Goal: Task Accomplishment & Management: Manage account settings

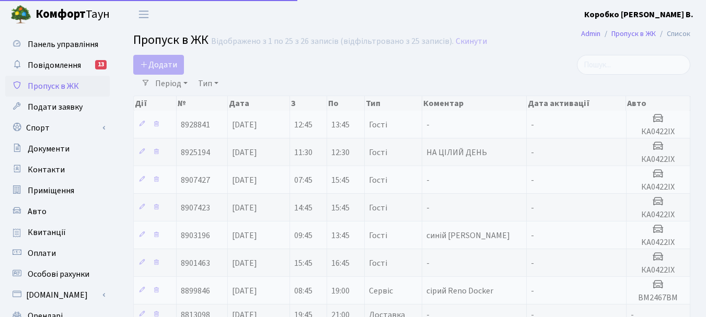
select select "25"
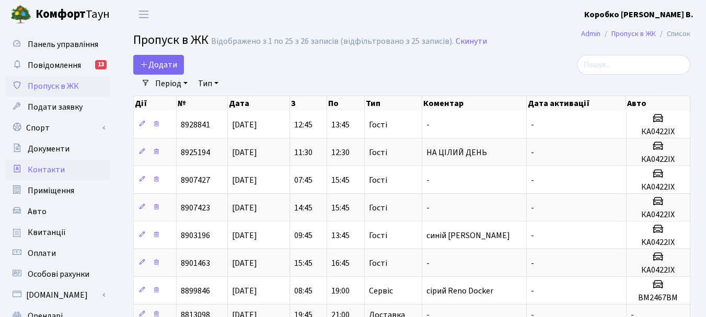
click at [48, 169] on span "Контакти" at bounding box center [46, 169] width 37 height 11
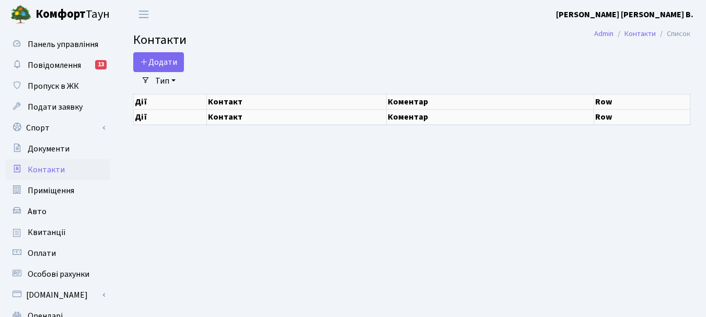
select select "25"
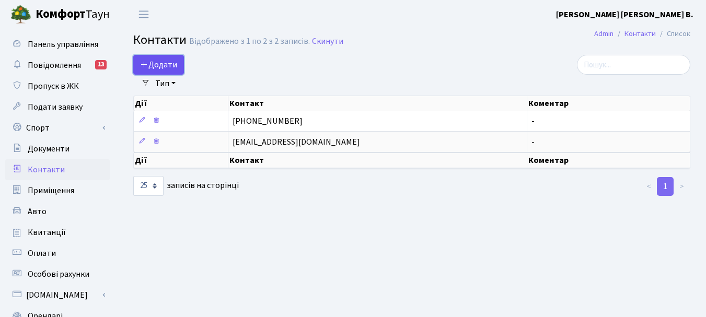
click at [153, 62] on span "Додати" at bounding box center [158, 64] width 37 height 11
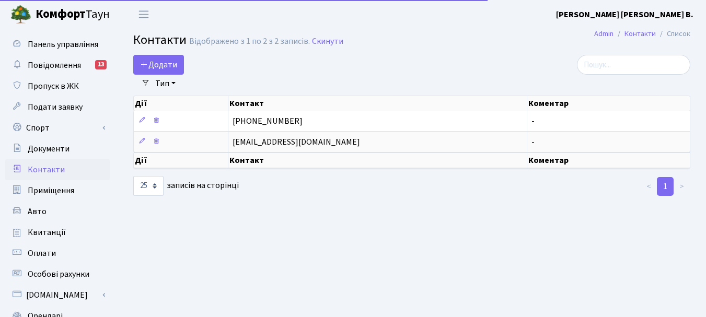
select select "25"
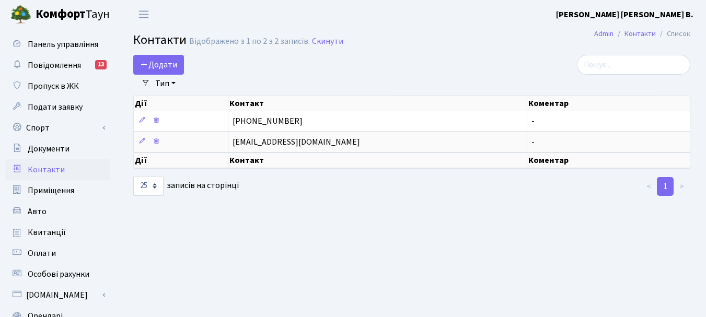
click at [256, 163] on th "Контакт" at bounding box center [377, 161] width 299 height 16
click at [159, 63] on span "Додати" at bounding box center [158, 64] width 37 height 11
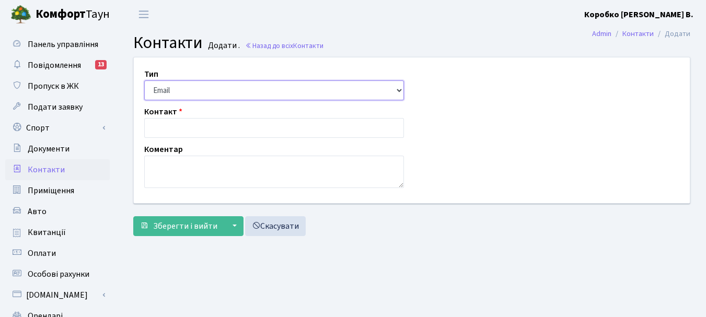
click at [398, 89] on select "Email Телефон" at bounding box center [274, 90] width 260 height 20
select select "1"
click at [144, 80] on select "Email Телефон" at bounding box center [274, 90] width 260 height 20
click at [200, 87] on select "Email Телефон" at bounding box center [274, 90] width 260 height 20
click at [144, 80] on select "Email Телефон" at bounding box center [274, 90] width 260 height 20
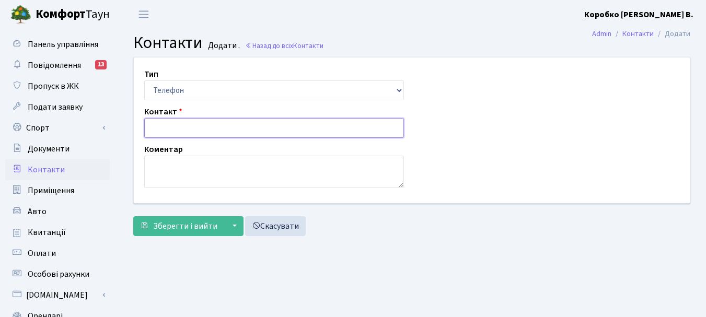
click at [181, 130] on input "text" at bounding box center [274, 128] width 260 height 20
type input "+38096 322 6606"
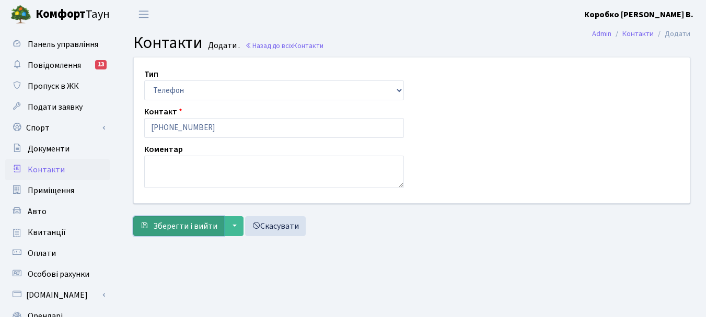
click at [186, 224] on span "Зберегти і вийти" at bounding box center [185, 226] width 64 height 11
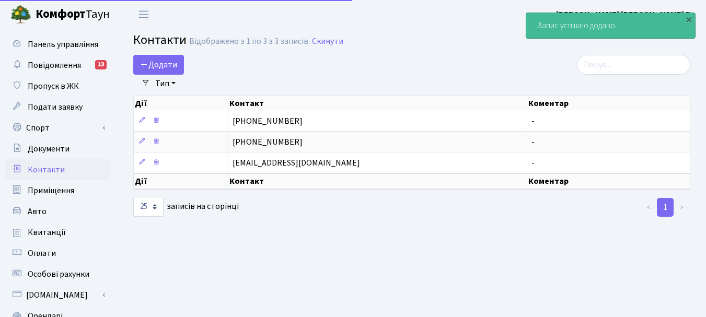
select select "25"
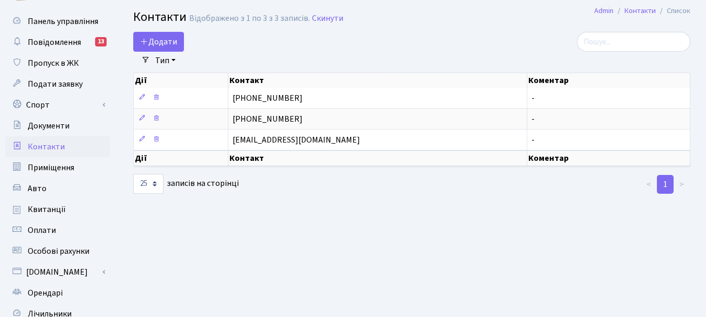
scroll to position [40, 0]
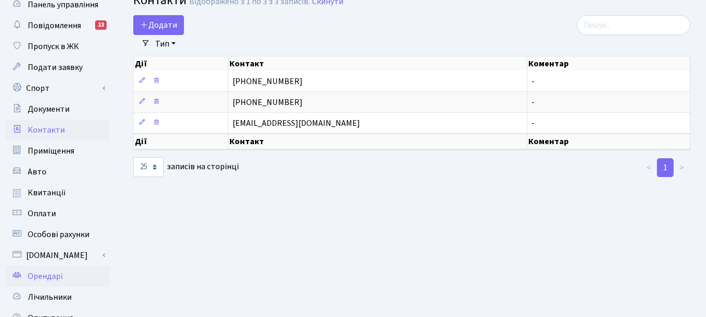
click at [39, 274] on span "Орендарі" at bounding box center [45, 276] width 35 height 11
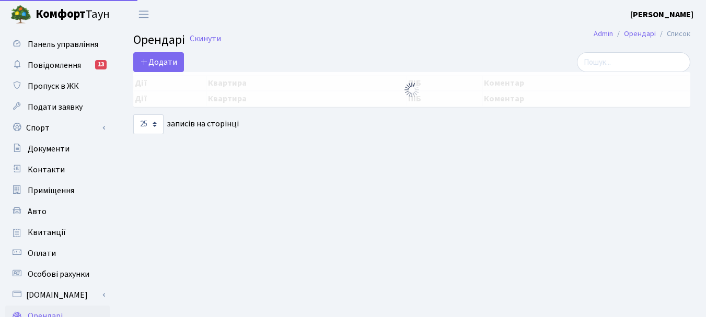
select select "25"
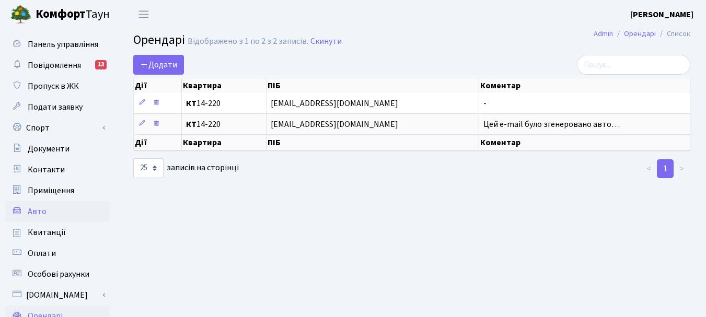
click at [38, 213] on span "Авто" at bounding box center [37, 211] width 19 height 11
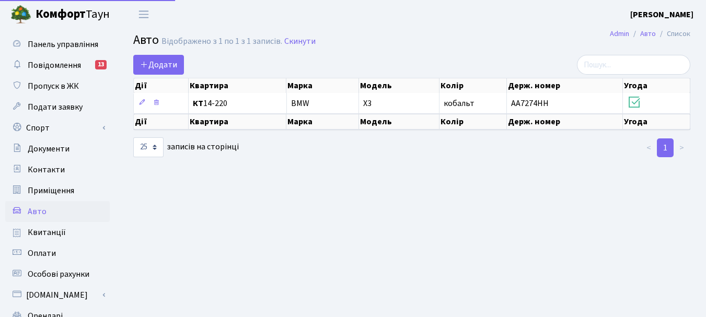
select select "25"
click at [162, 63] on span "Додати" at bounding box center [158, 64] width 37 height 11
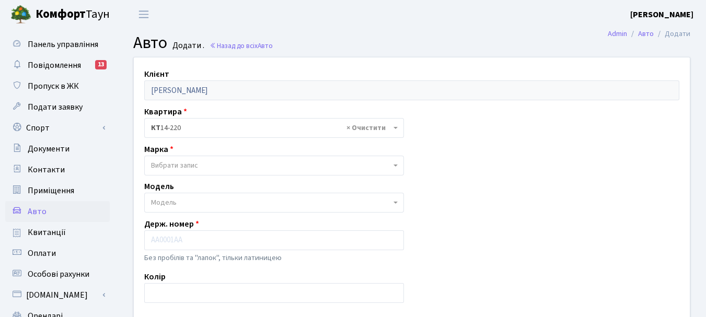
click at [177, 164] on span "Вибрати запис" at bounding box center [174, 165] width 47 height 10
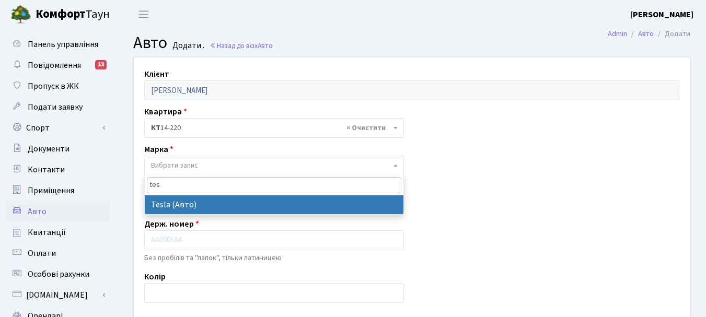
type input "tes"
select select "129"
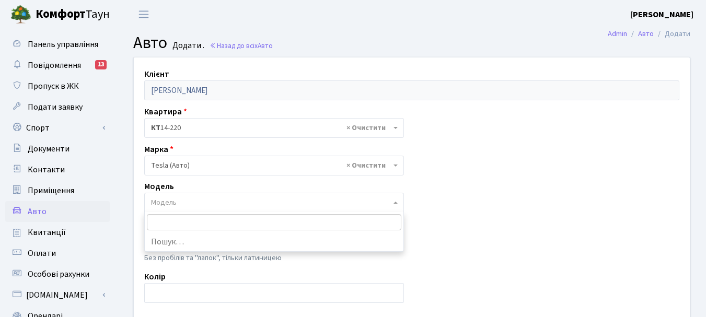
click at [189, 203] on span "Модель" at bounding box center [271, 203] width 240 height 10
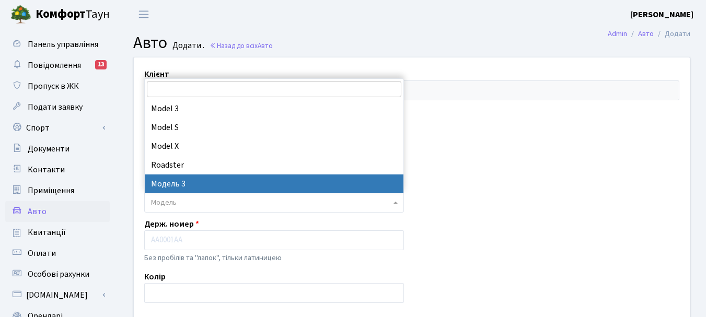
select select "3651"
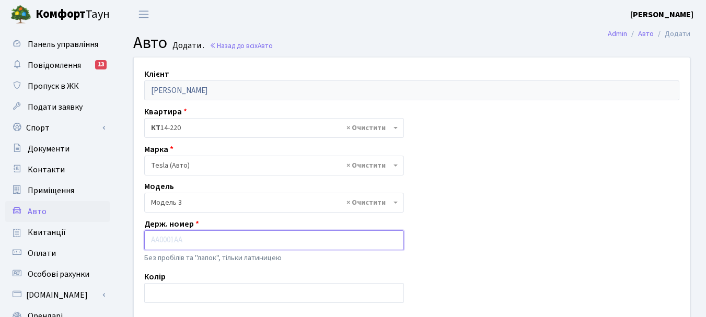
click at [174, 242] on input "text" at bounding box center [274, 240] width 260 height 20
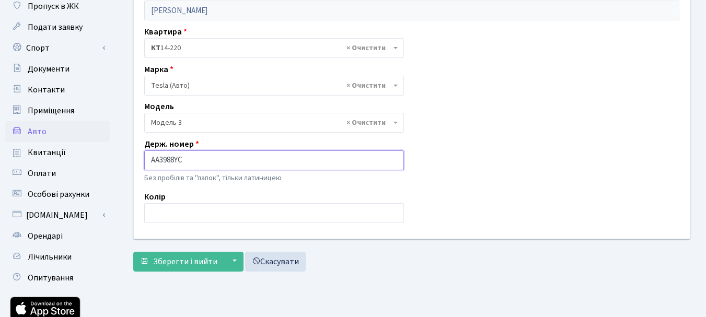
scroll to position [86, 0]
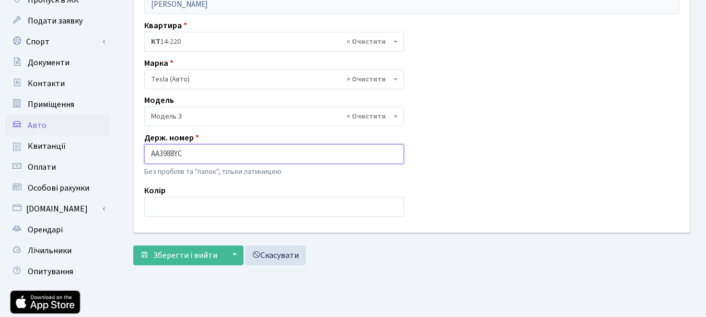
type input "AA3988YC"
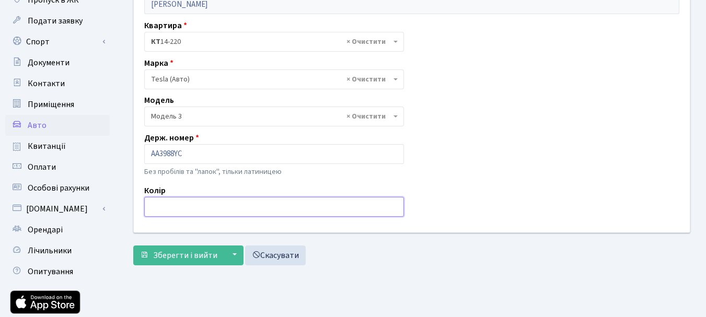
click at [170, 203] on input "text" at bounding box center [274, 207] width 260 height 20
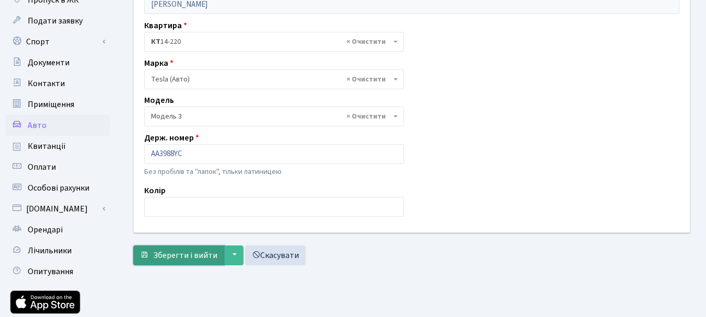
click at [177, 252] on span "Зберегти і вийти" at bounding box center [185, 255] width 64 height 11
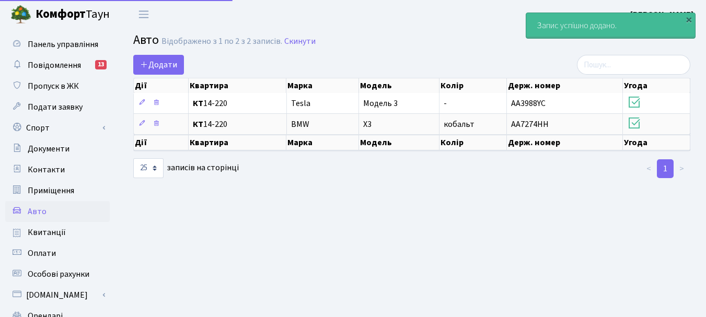
select select "25"
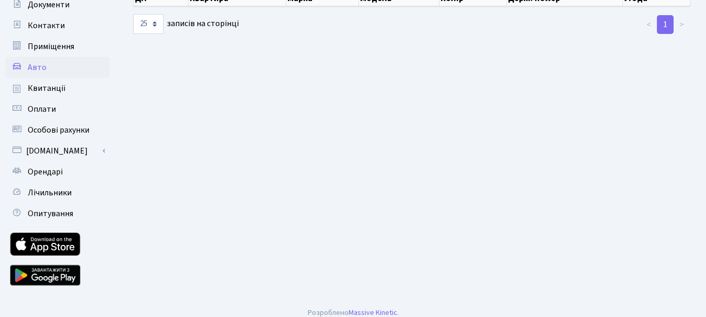
scroll to position [153, 0]
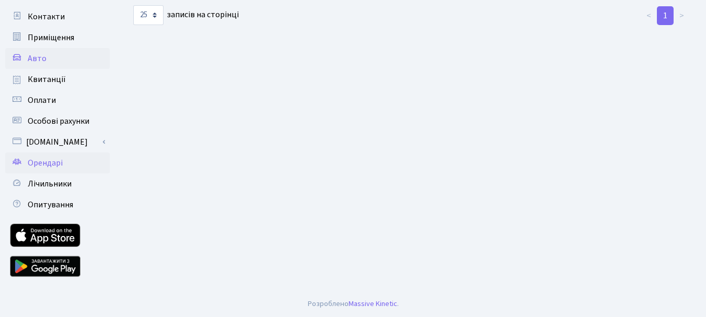
click at [51, 163] on span "Орендарі" at bounding box center [45, 162] width 35 height 11
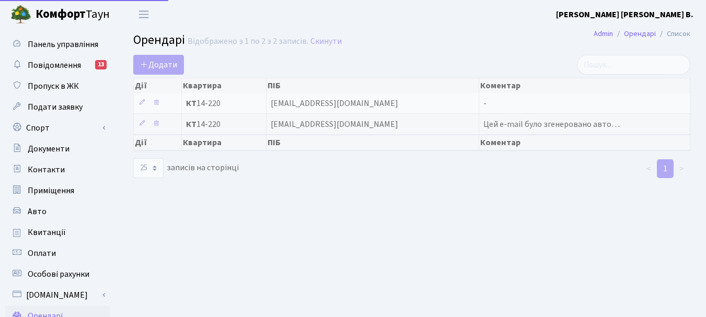
select select "25"
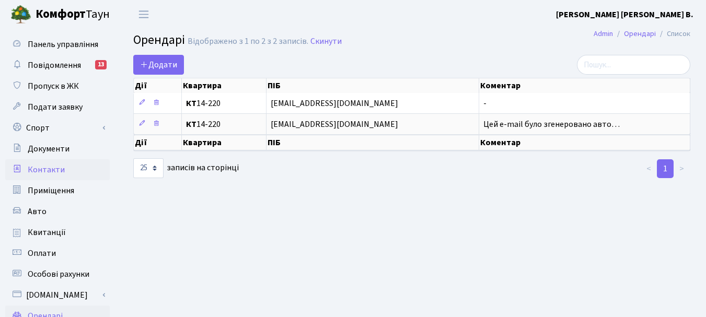
click at [51, 167] on span "Контакти" at bounding box center [46, 169] width 37 height 11
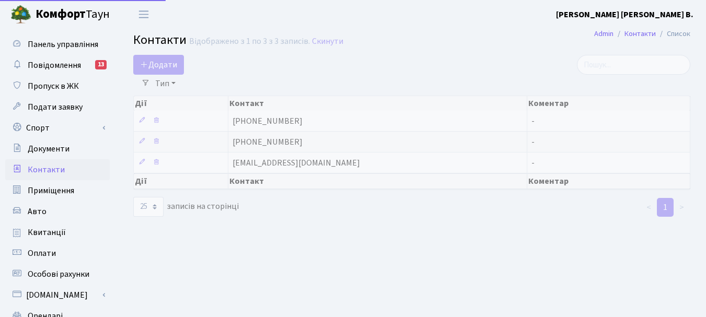
select select "25"
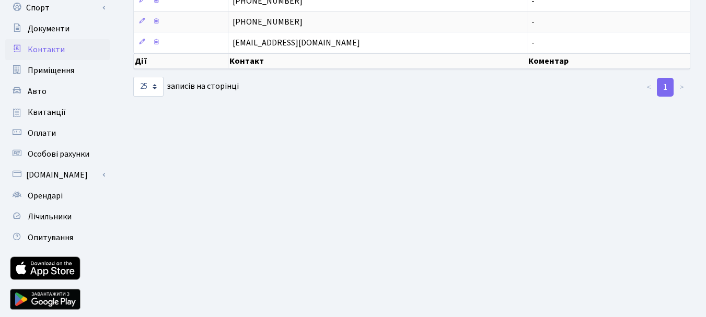
scroll to position [136, 0]
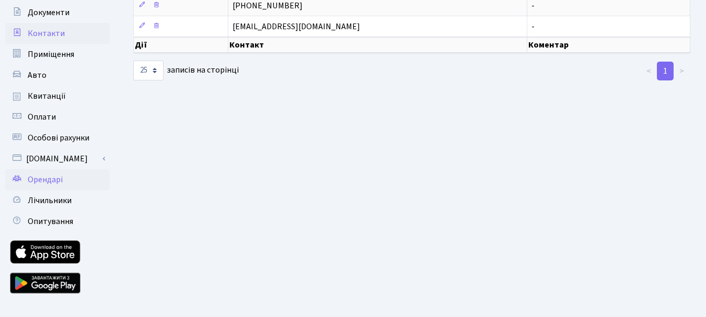
click at [56, 179] on span "Орендарі" at bounding box center [45, 179] width 35 height 11
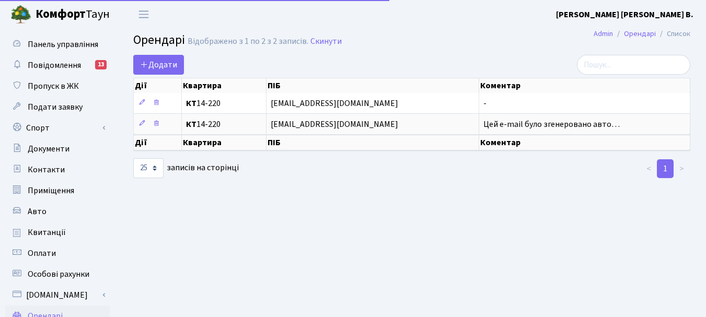
select select "25"
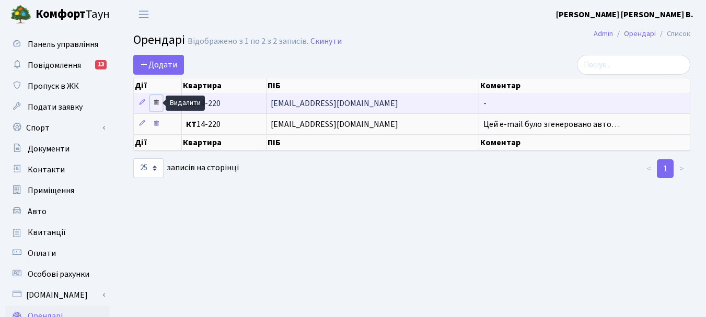
click at [153, 102] on icon at bounding box center [156, 102] width 7 height 7
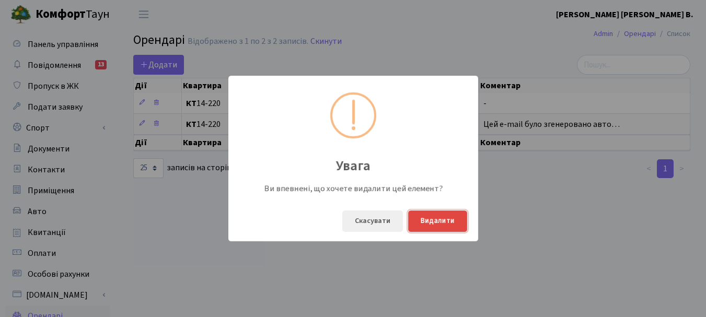
click at [445, 221] on button "Видалити" at bounding box center [437, 221] width 59 height 21
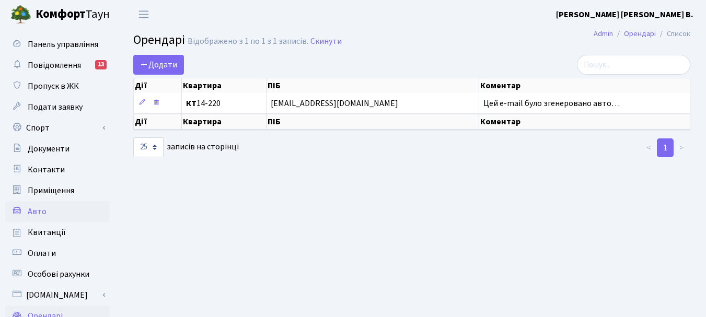
click at [44, 211] on span "Авто" at bounding box center [37, 211] width 19 height 11
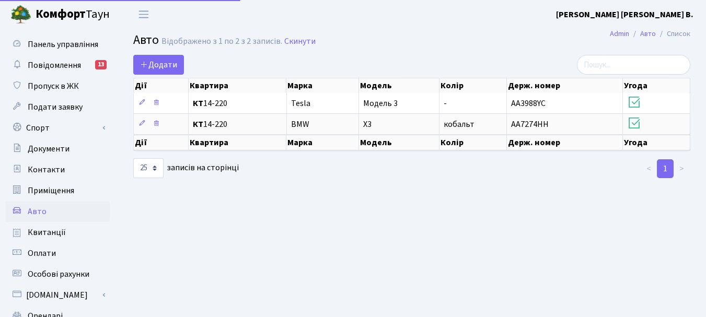
select select "25"
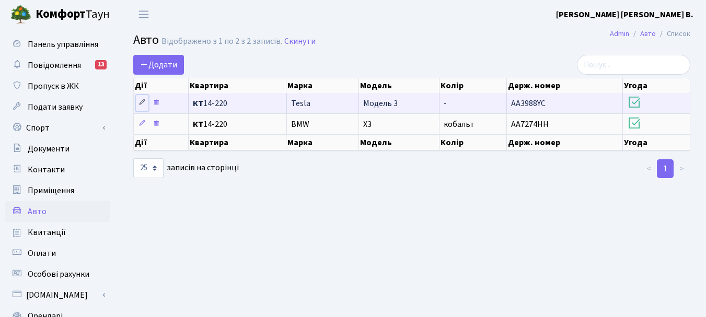
click at [141, 102] on icon at bounding box center [142, 102] width 7 height 7
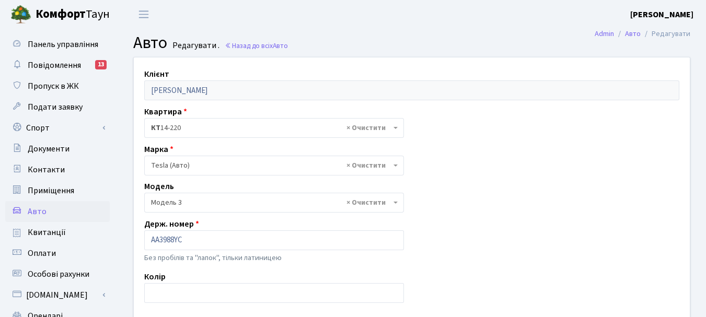
select select "3651"
click at [173, 294] on input "text" at bounding box center [274, 293] width 260 height 20
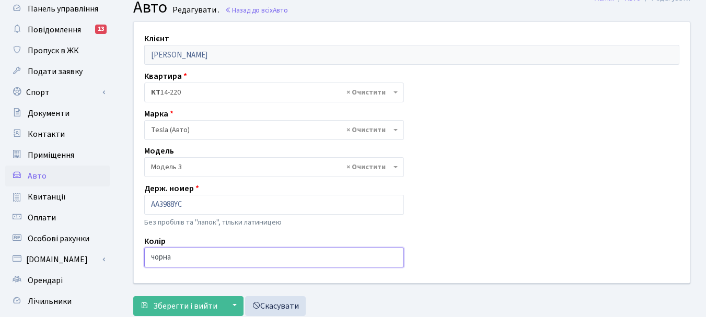
scroll to position [57, 0]
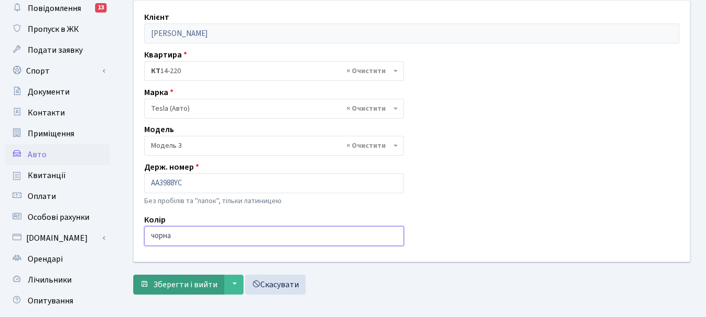
type input "чорна"
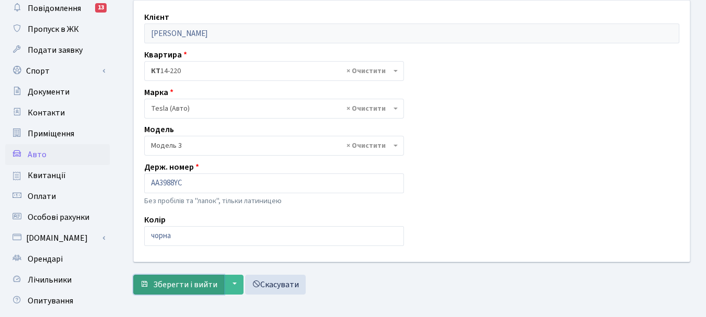
click at [175, 285] on span "Зберегти і вийти" at bounding box center [185, 284] width 64 height 11
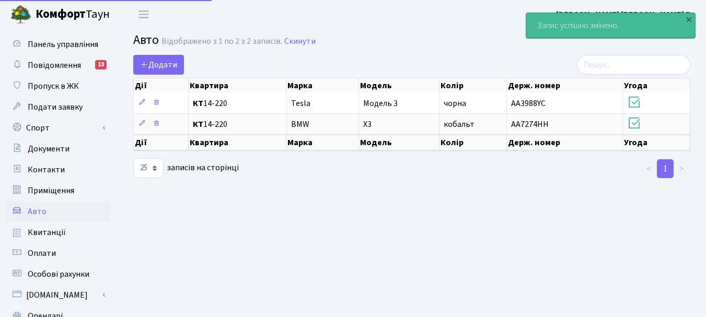
select select "25"
